Goal: Check status

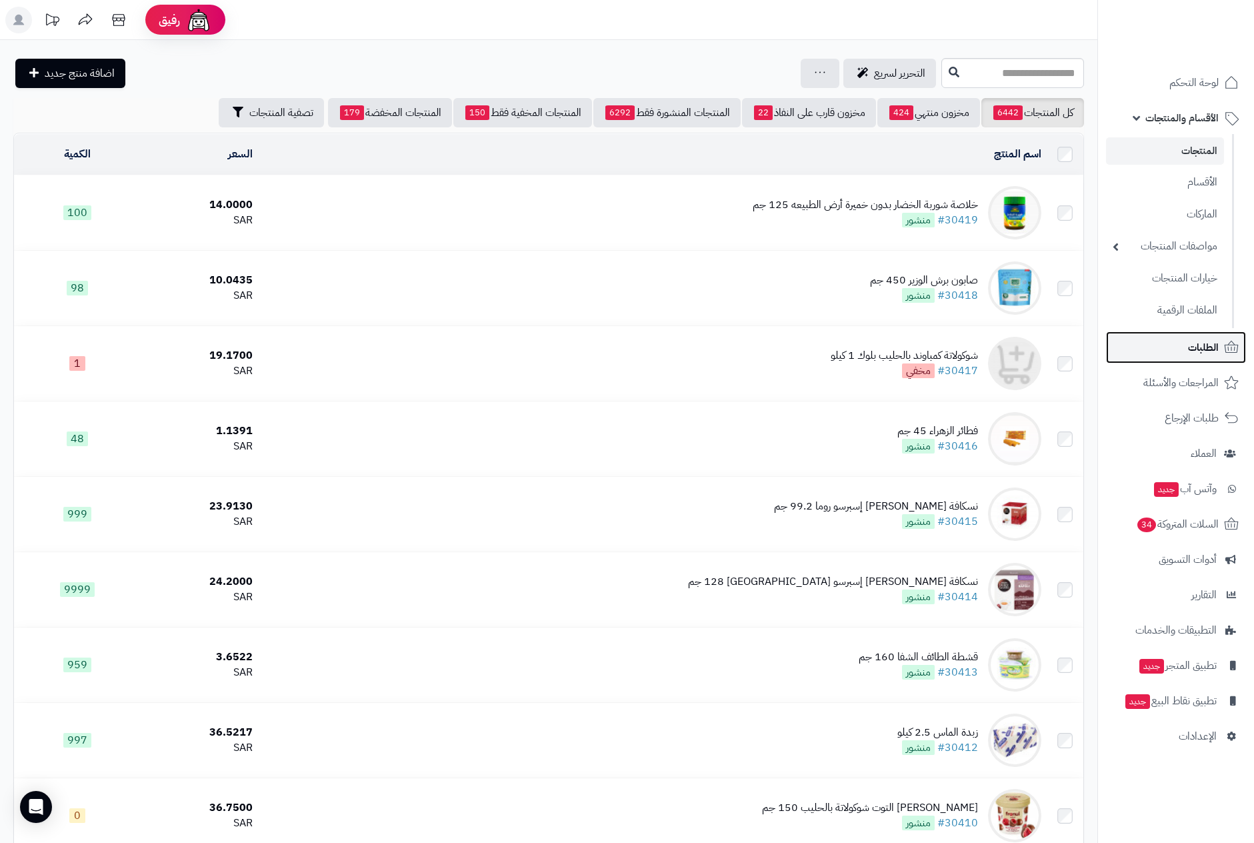
click at [1198, 349] on span "الطلبات" at bounding box center [1203, 347] width 31 height 19
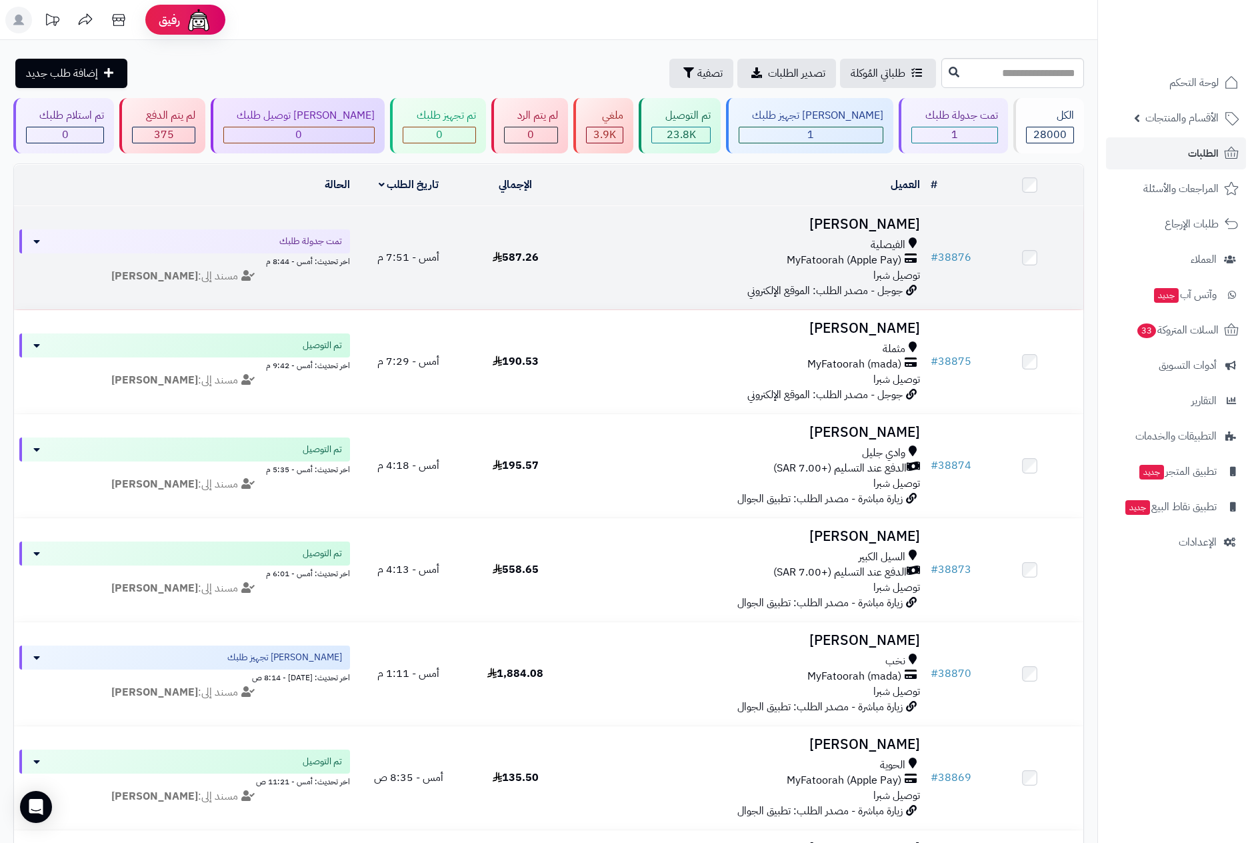
click at [832, 236] on td "Shrooq Alsherby الفيصلية MyFatoorah (Apple Pay) توصيل شبرا جوجل - مصدر الطلب: ا…" at bounding box center [747, 257] width 356 height 103
click at [873, 228] on h3 "[PERSON_NAME]" at bounding box center [746, 224] width 345 height 15
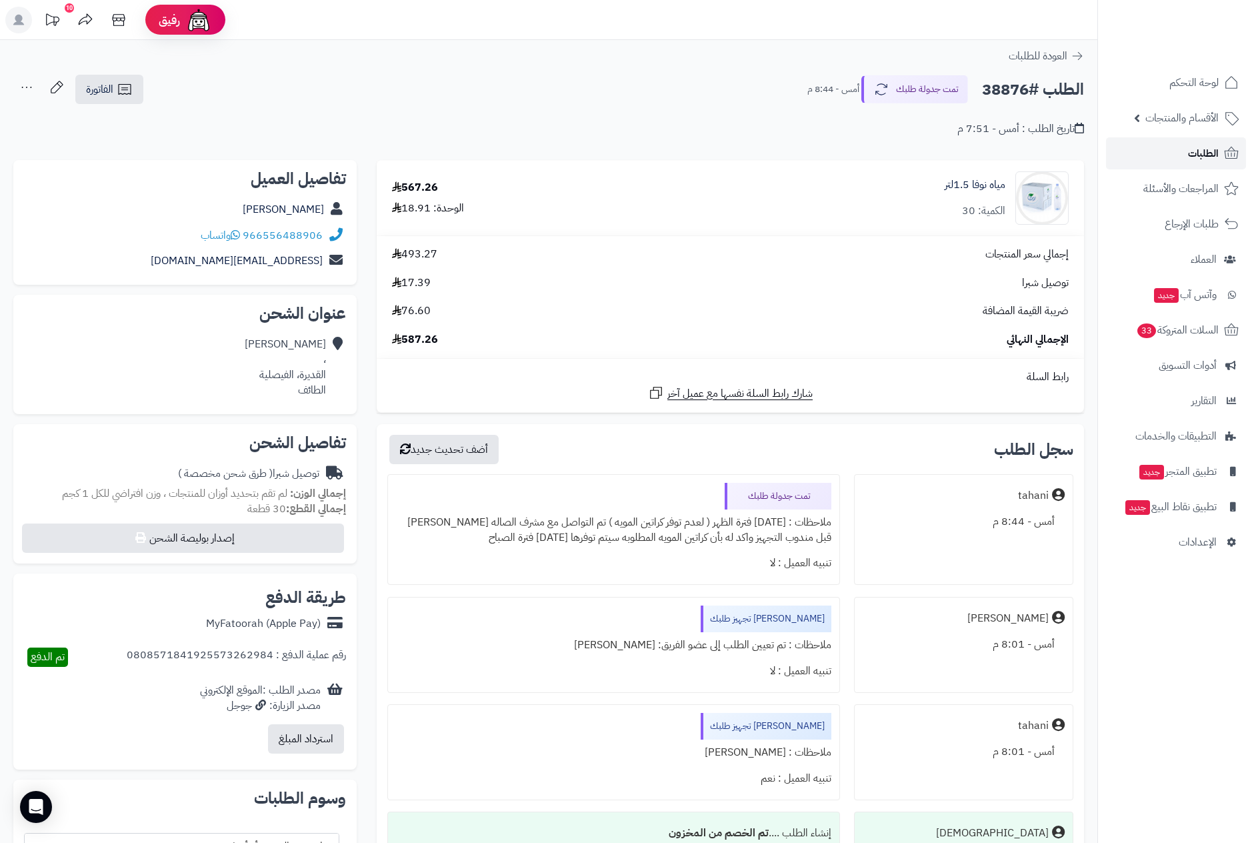
click at [1208, 148] on span "الطلبات" at bounding box center [1203, 153] width 31 height 19
